Goal: Navigation & Orientation: Locate item on page

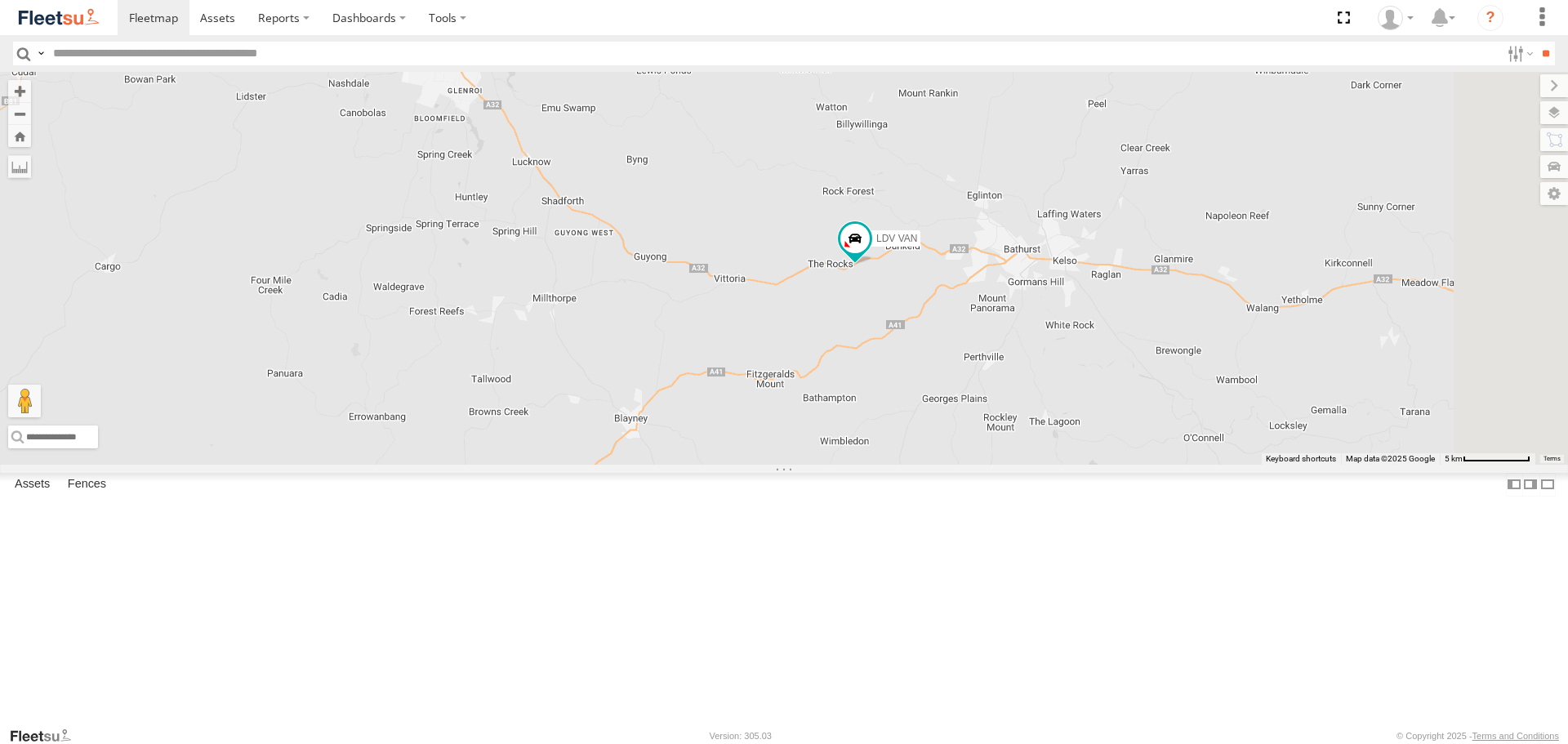
drag, startPoint x: 962, startPoint y: 404, endPoint x: 1058, endPoint y: 418, distance: 97.0
click at [1058, 418] on div "LDV VAN Ford Transit 2019" at bounding box center [784, 268] width 1568 height 392
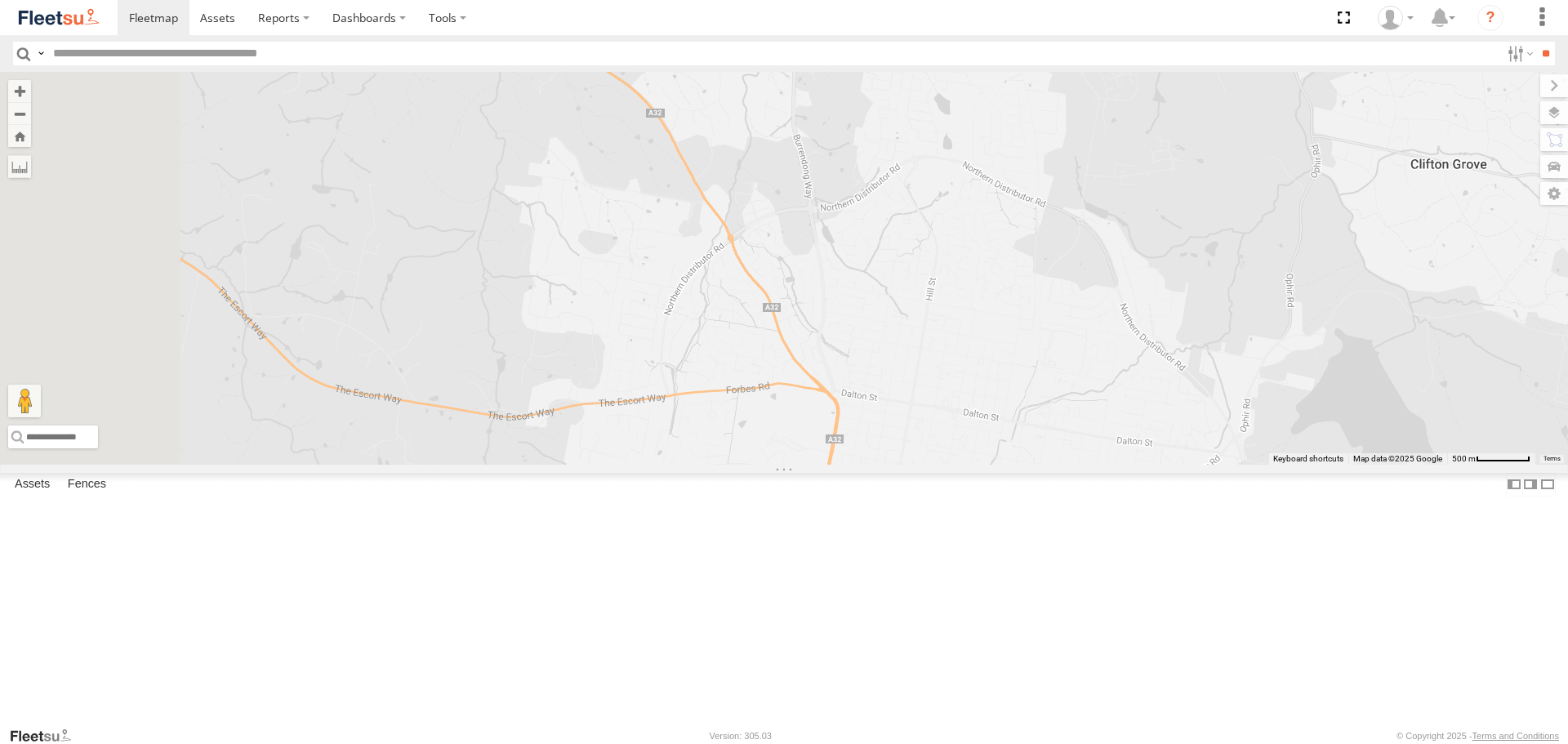
drag, startPoint x: 710, startPoint y: 285, endPoint x: 942, endPoint y: 260, distance: 233.3
click at [933, 260] on div "LDV VAN Ford Transit 2019" at bounding box center [784, 268] width 1568 height 392
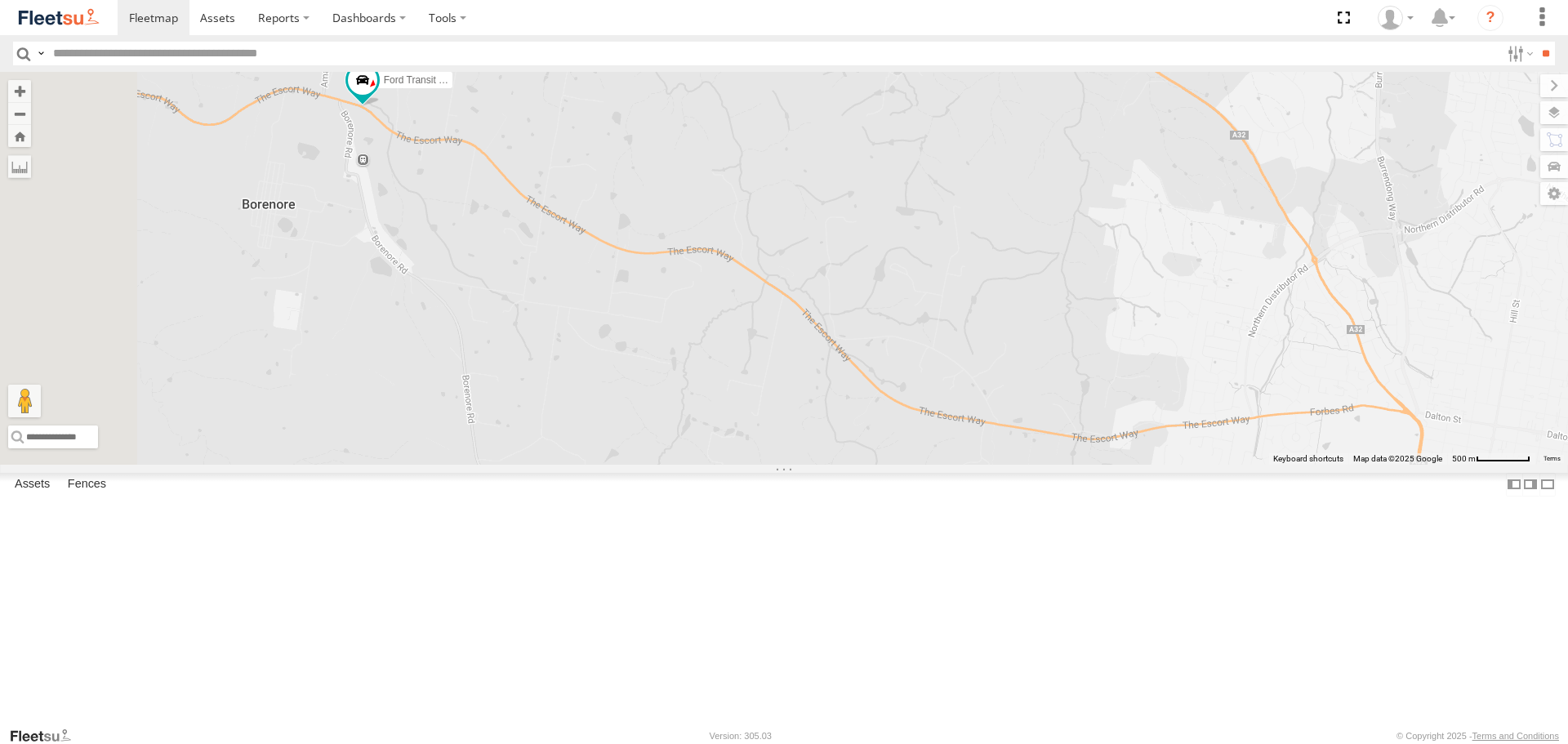
drag, startPoint x: 779, startPoint y: 250, endPoint x: 1205, endPoint y: 310, distance: 430.2
click at [1205, 310] on div "LDV VAN Ford Transit 2019" at bounding box center [784, 268] width 1568 height 392
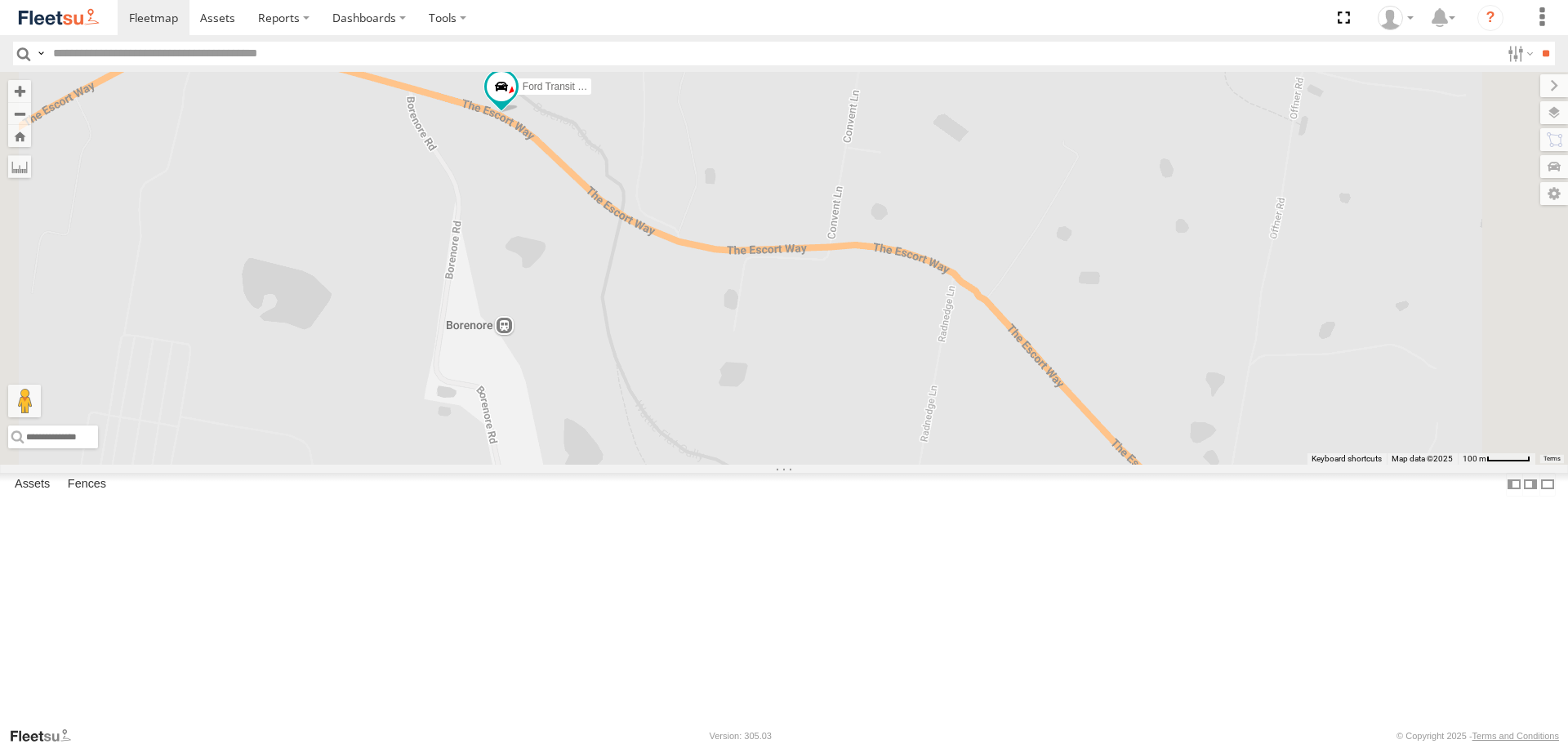
drag, startPoint x: 812, startPoint y: 297, endPoint x: 786, endPoint y: 412, distance: 117.9
click at [786, 412] on div "LDV VAN Ford Transit 2019" at bounding box center [784, 268] width 1568 height 392
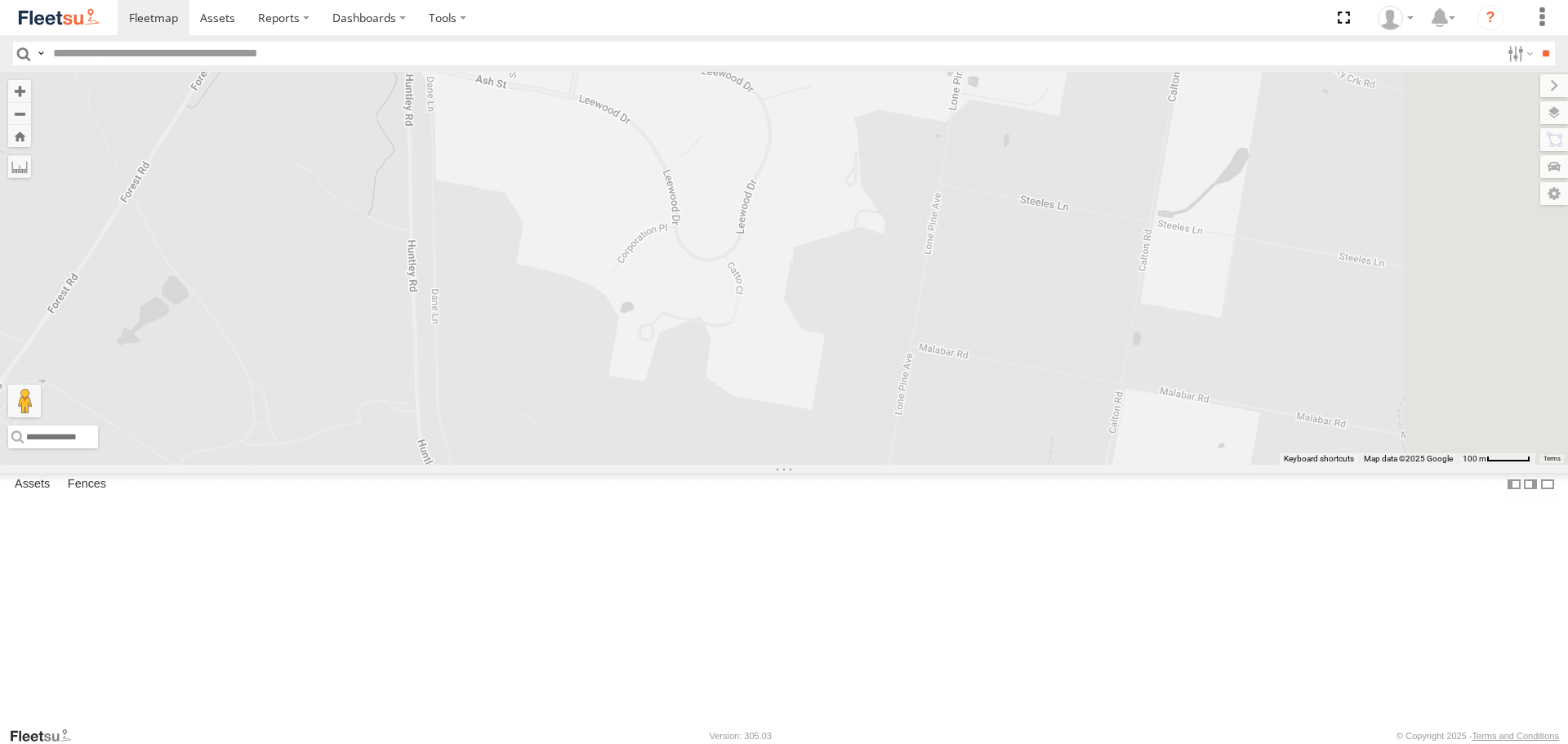
drag, startPoint x: 946, startPoint y: 177, endPoint x: 755, endPoint y: 252, distance: 205.2
click at [755, 252] on div "LDV VAN Ford Transit 2019" at bounding box center [784, 268] width 1568 height 392
